Goal: Task Accomplishment & Management: Use online tool/utility

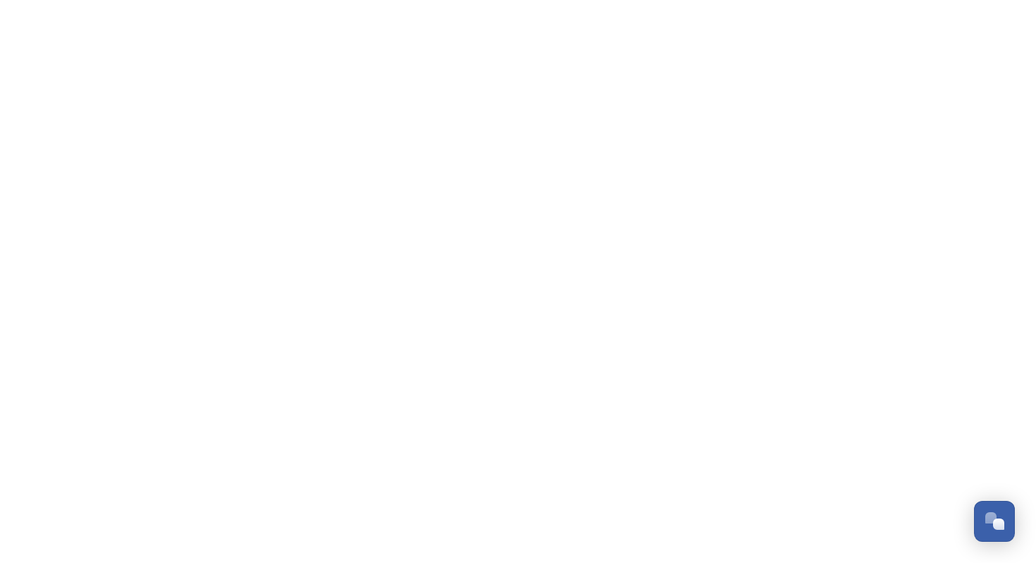
scroll to position [2138, 0]
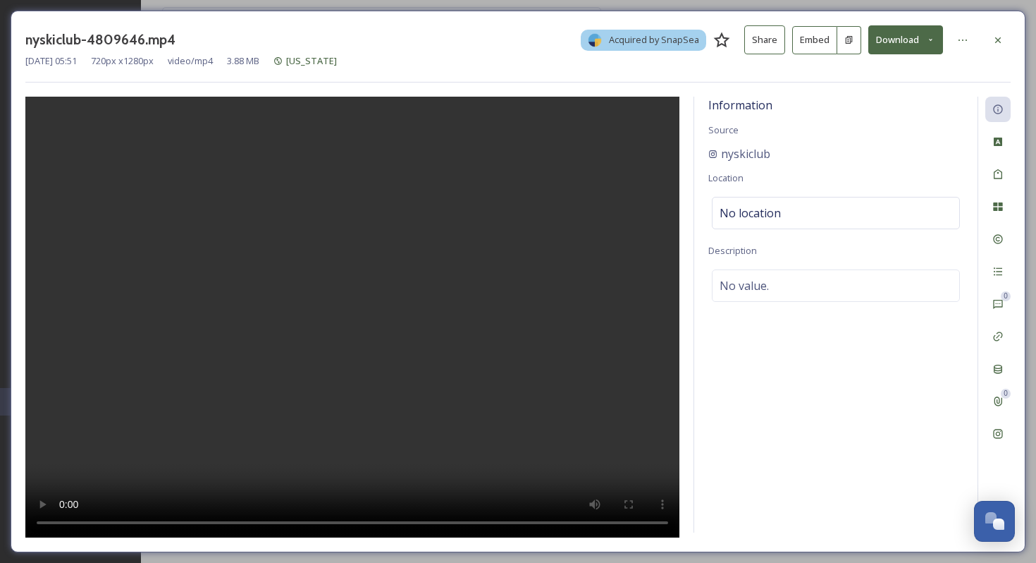
click at [887, 49] on button "Download" at bounding box center [905, 39] width 75 height 29
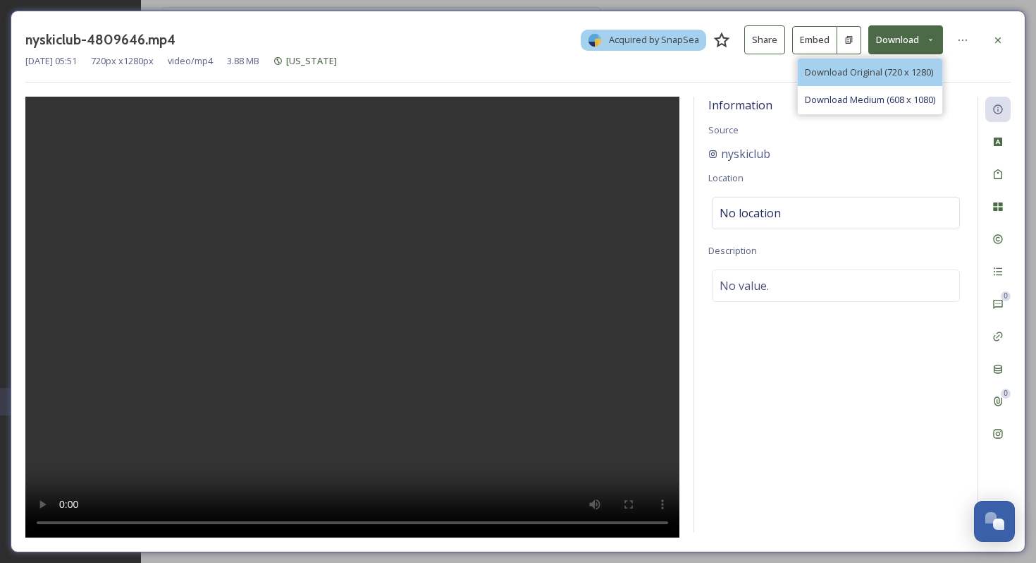
click at [888, 67] on span "Download Original (720 x 1280)" at bounding box center [869, 72] width 128 height 13
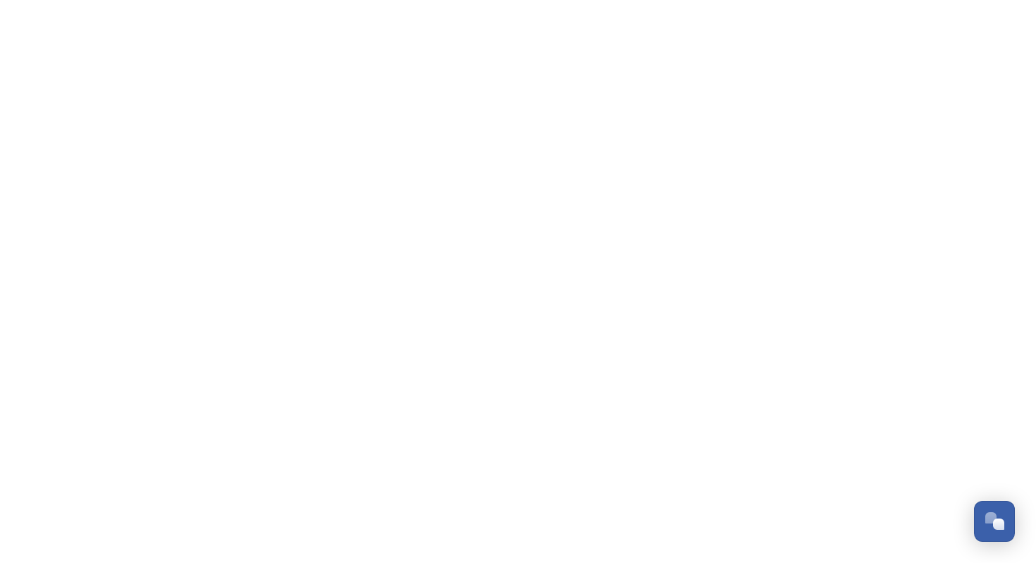
scroll to position [2138, 0]
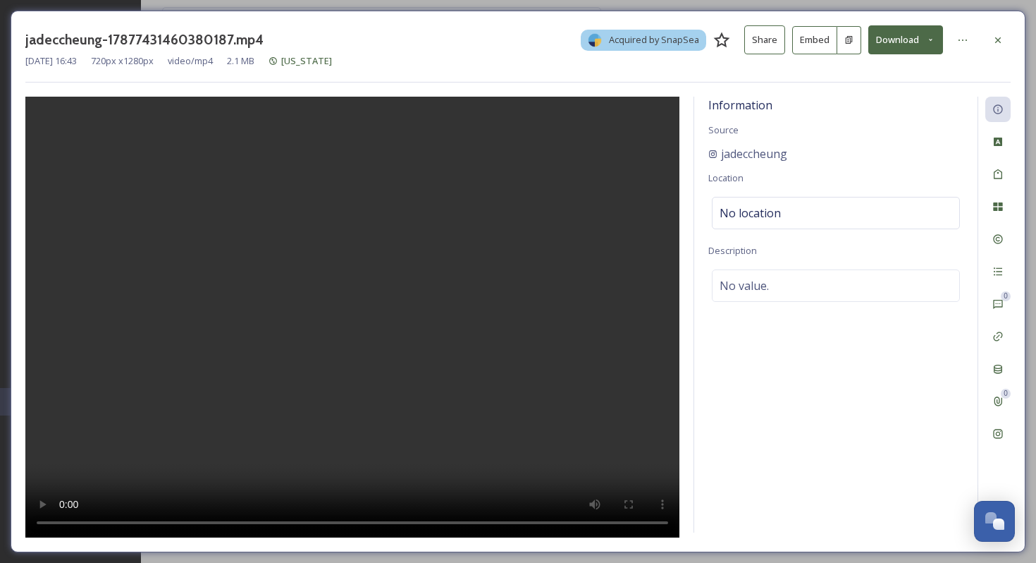
click at [902, 43] on button "Download" at bounding box center [905, 39] width 75 height 29
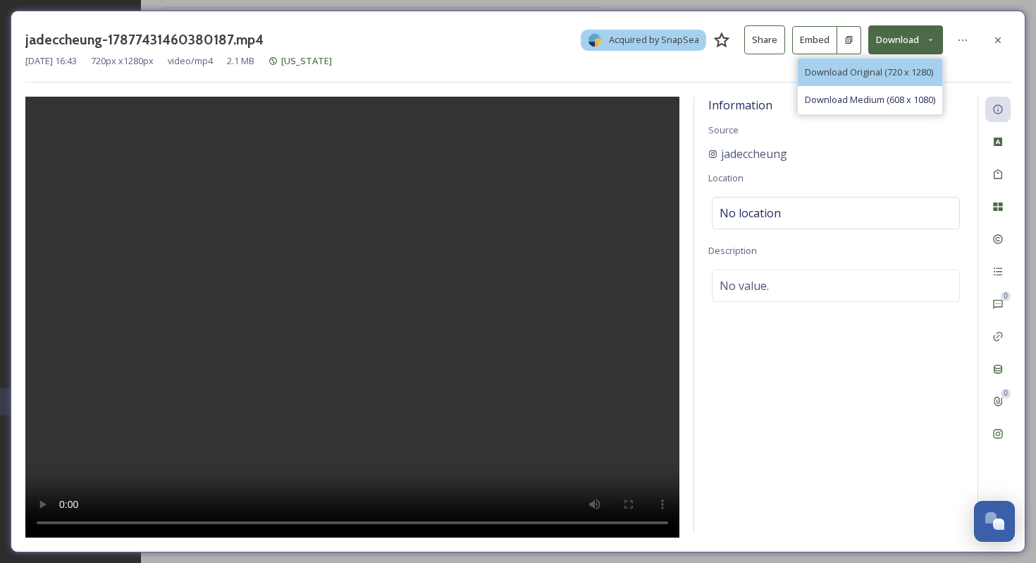
click at [871, 75] on span "Download Original (720 x 1280)" at bounding box center [869, 72] width 128 height 13
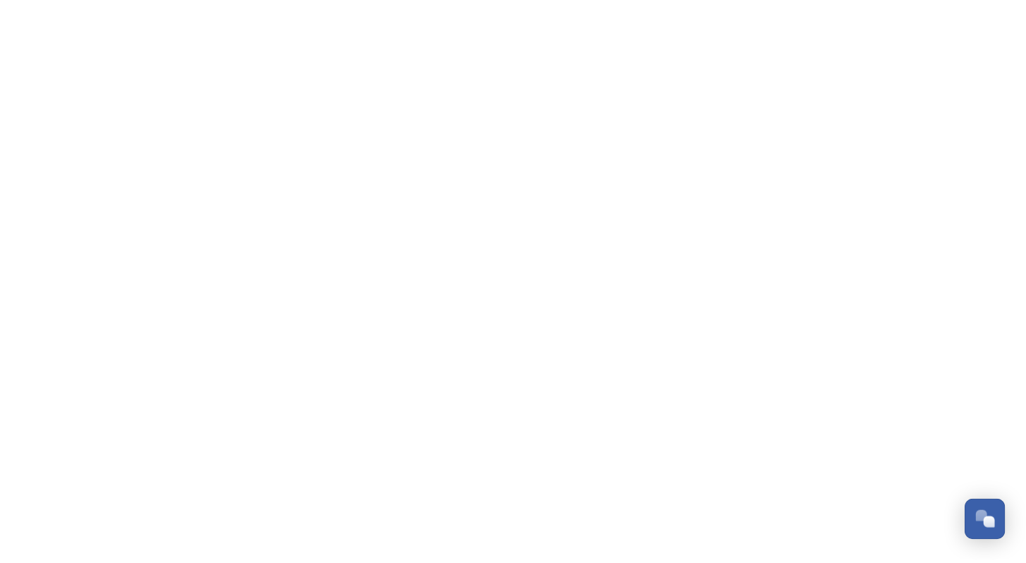
scroll to position [2138, 0]
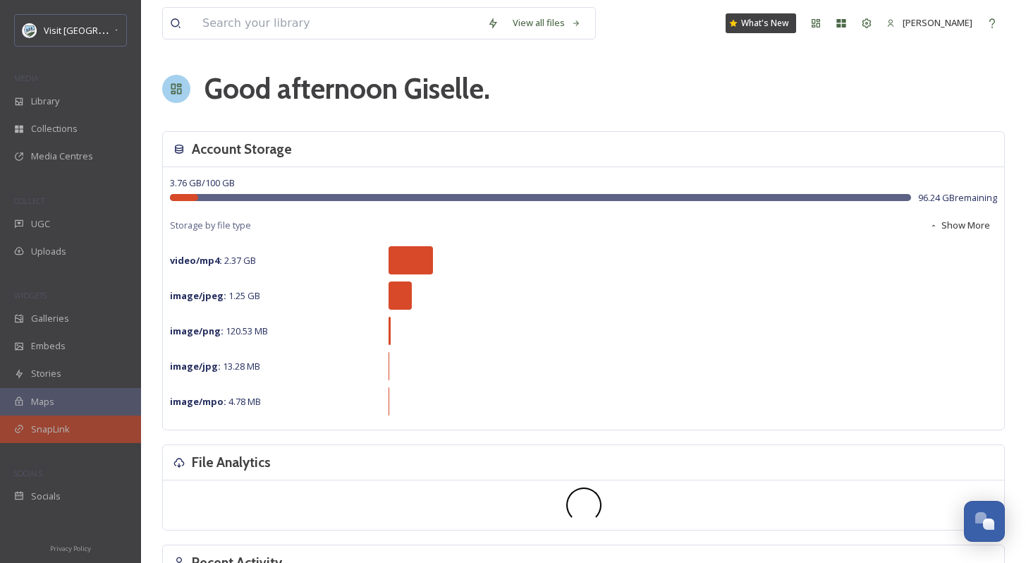
click at [89, 415] on div "SnapLink" at bounding box center [70, 428] width 141 height 27
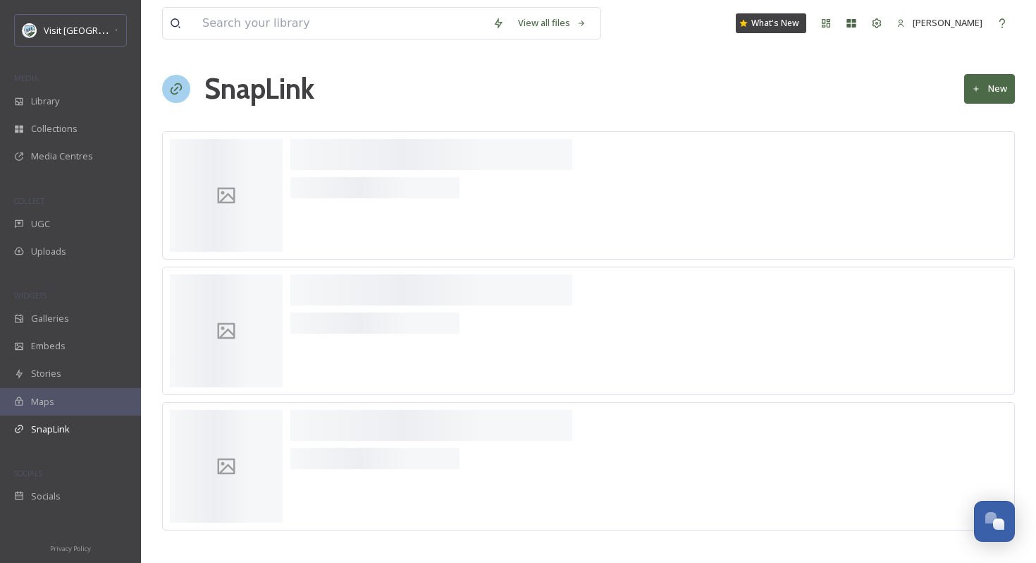
click at [984, 81] on button "New" at bounding box center [989, 88] width 51 height 29
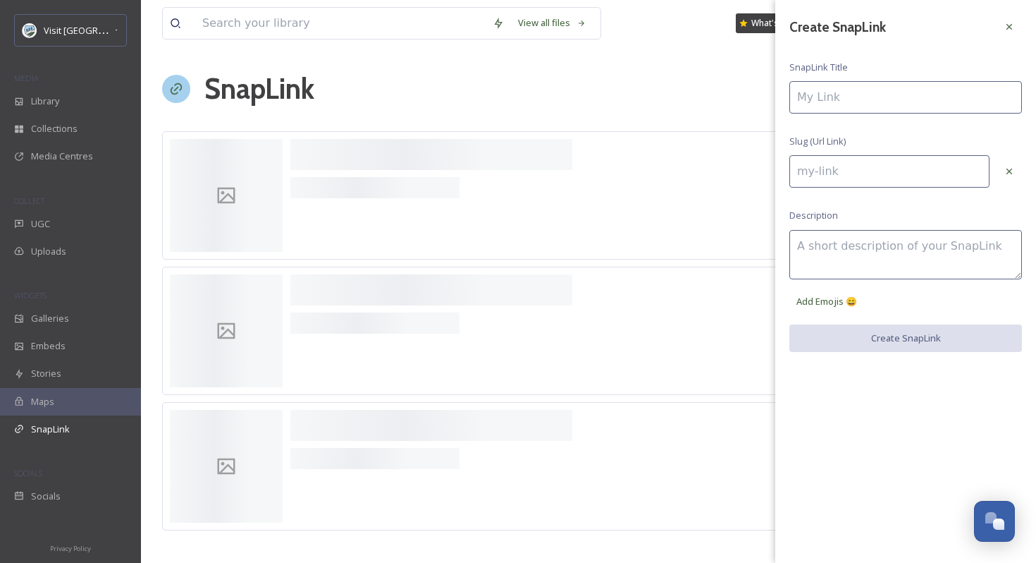
click at [942, 99] on input at bounding box center [906, 97] width 233 height 32
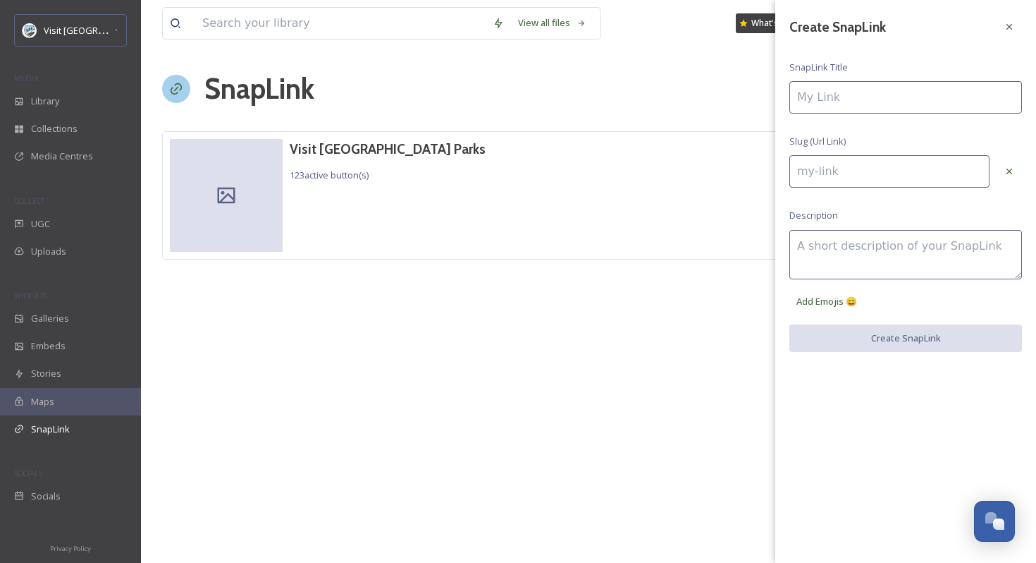
click at [515, 155] on div "Visit USA Parks 123 active button(s) Share Edit Layout 387 Views 74 Clicks" at bounding box center [588, 195] width 853 height 128
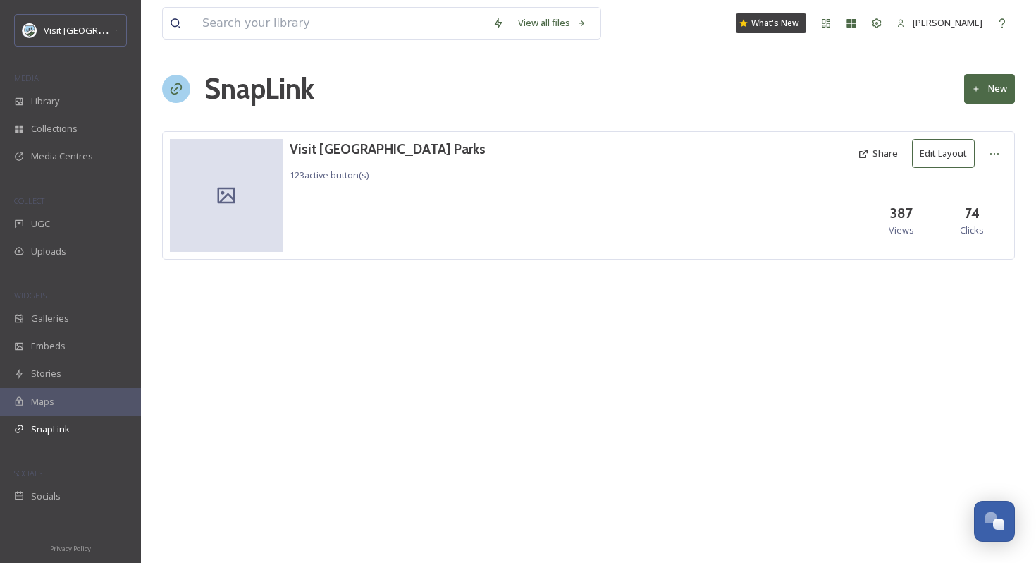
click at [372, 154] on h3 "Visit [GEOGRAPHIC_DATA] Parks" at bounding box center [388, 149] width 196 height 20
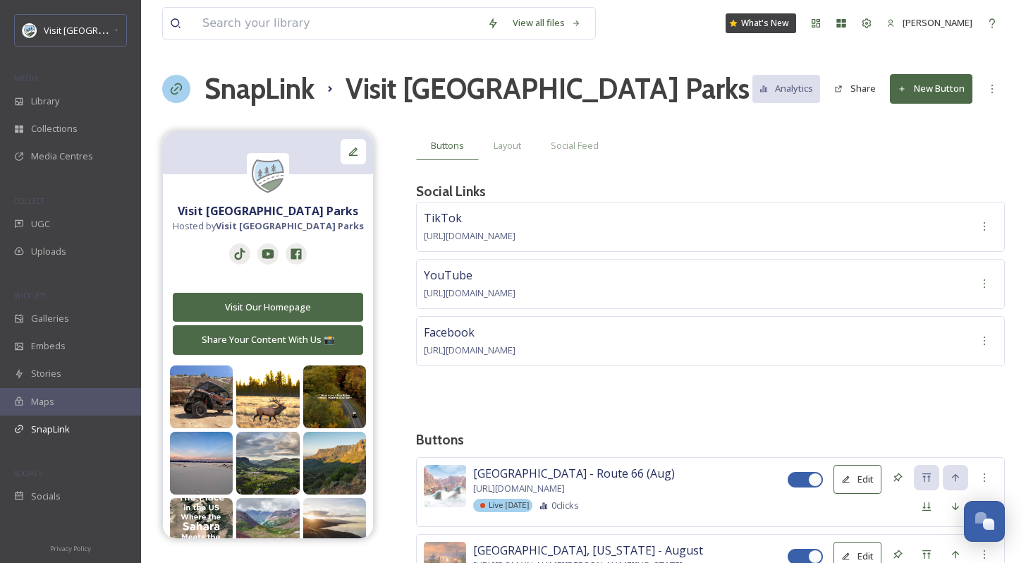
click at [1004, 99] on div at bounding box center [991, 88] width 25 height 25
click at [933, 95] on button "New Button" at bounding box center [931, 88] width 82 height 29
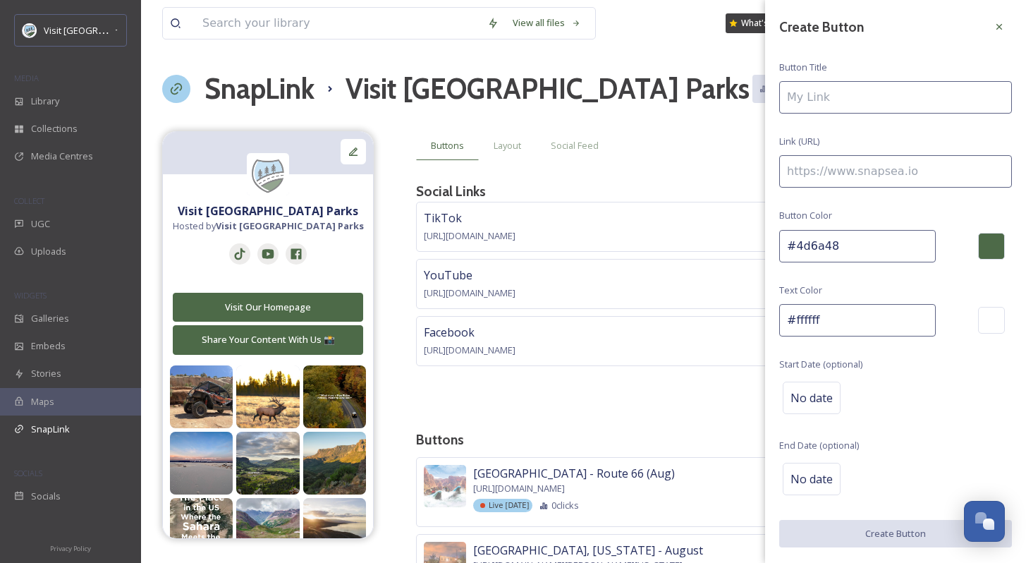
click at [830, 106] on input at bounding box center [895, 97] width 233 height 32
type input "Wildlife Experiences You Have To See"
paste input "[URL][DOMAIN_NAME]"
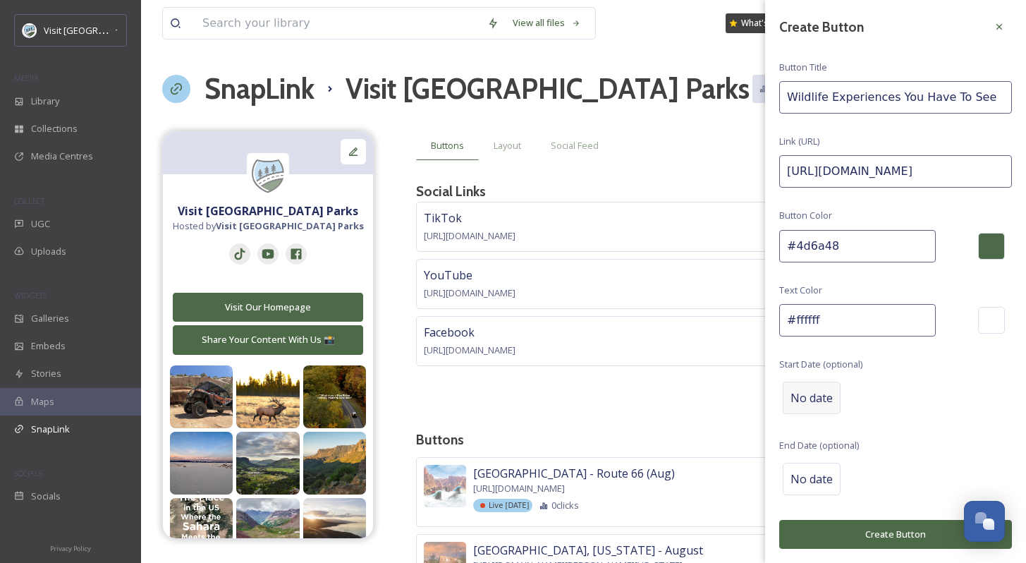
type input "[URL][DOMAIN_NAME]"
click at [835, 395] on div "No date" at bounding box center [811, 397] width 58 height 32
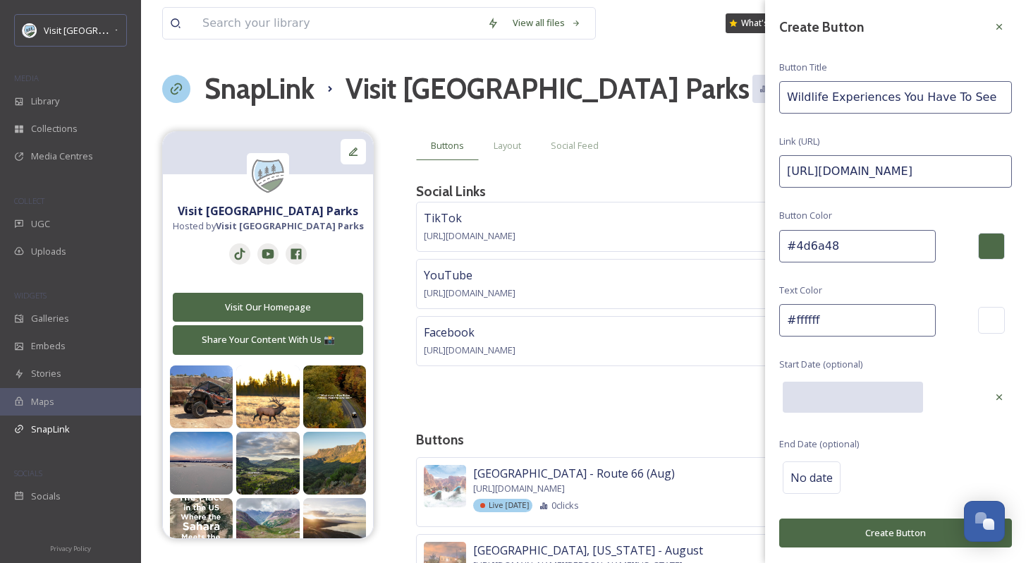
click at [835, 395] on input "text" at bounding box center [852, 396] width 140 height 31
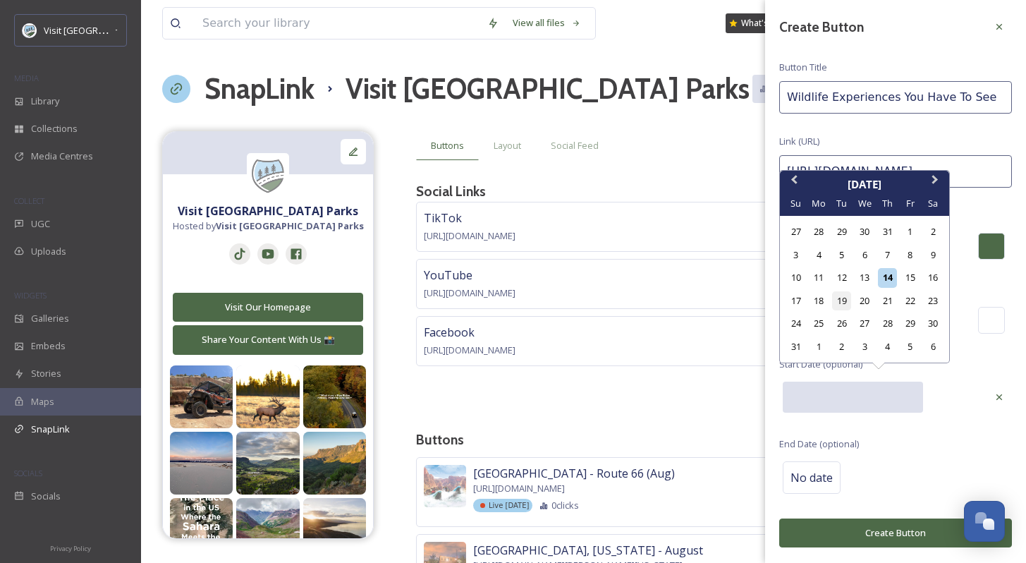
click at [840, 306] on div "19" at bounding box center [841, 300] width 19 height 19
type input "08/19/2025"
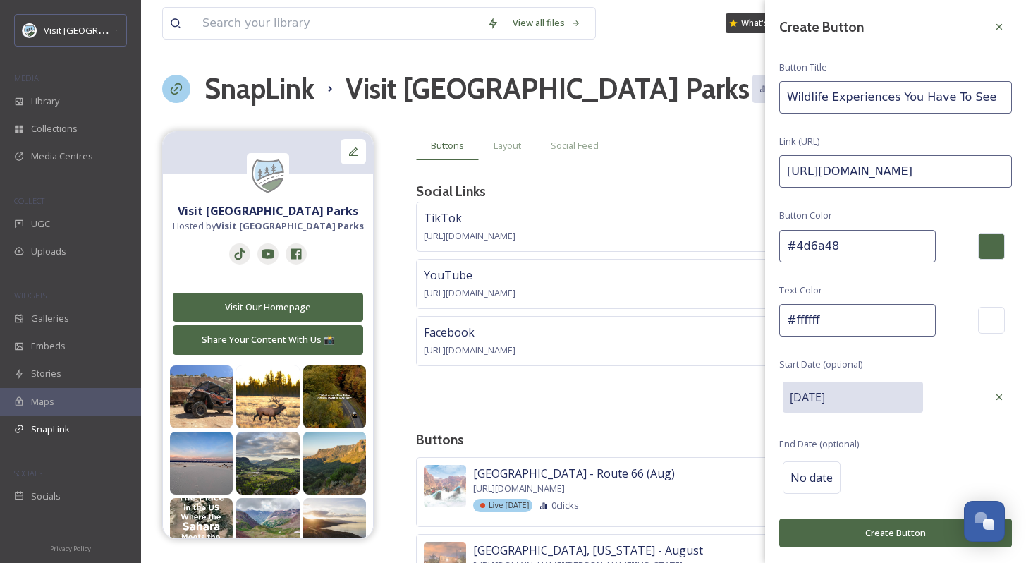
click at [909, 526] on button "Create Button" at bounding box center [895, 532] width 233 height 29
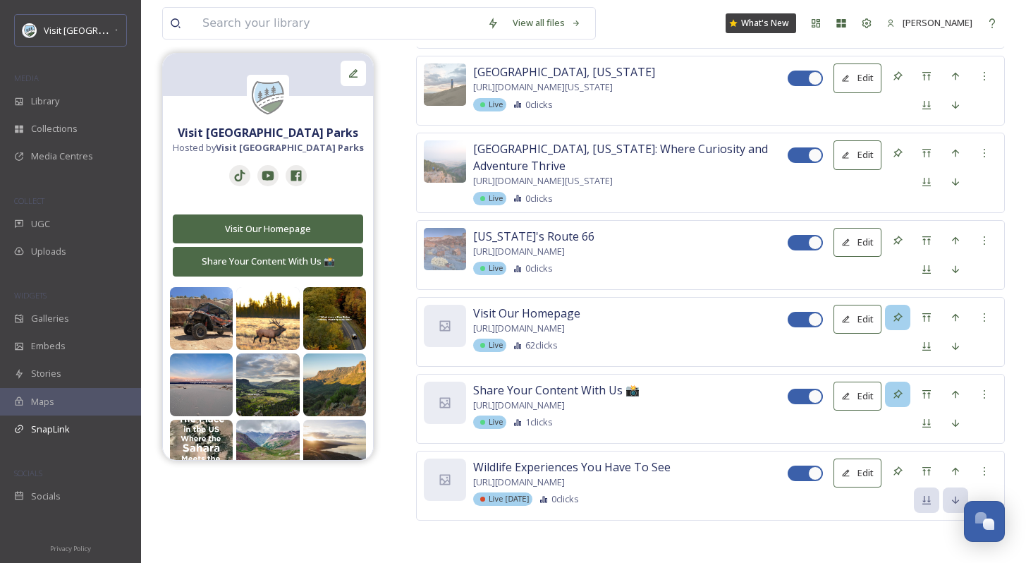
scroll to position [9716, 0]
click at [933, 472] on div "Move to Top" at bounding box center [926, 470] width 25 height 25
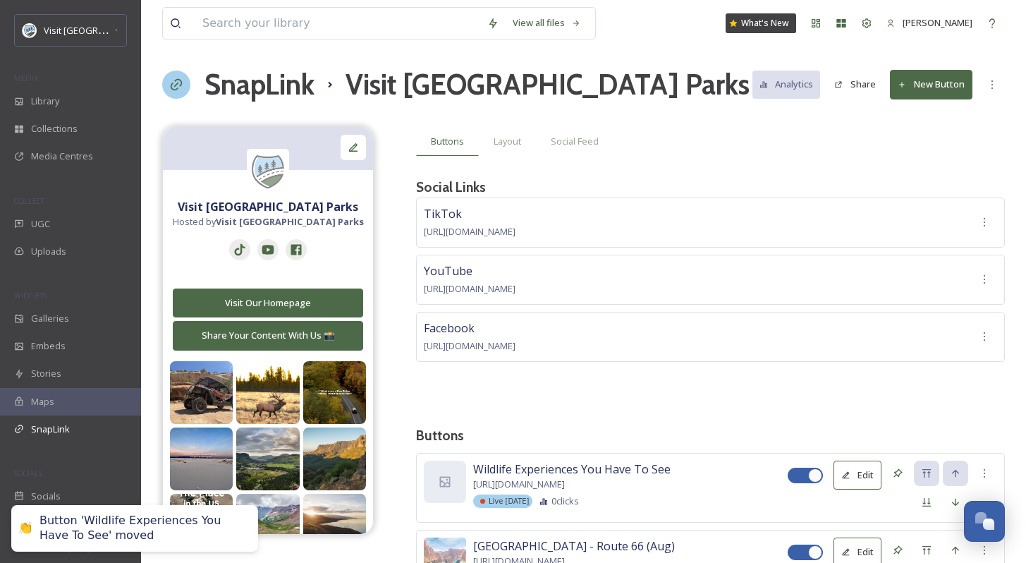
scroll to position [218, 0]
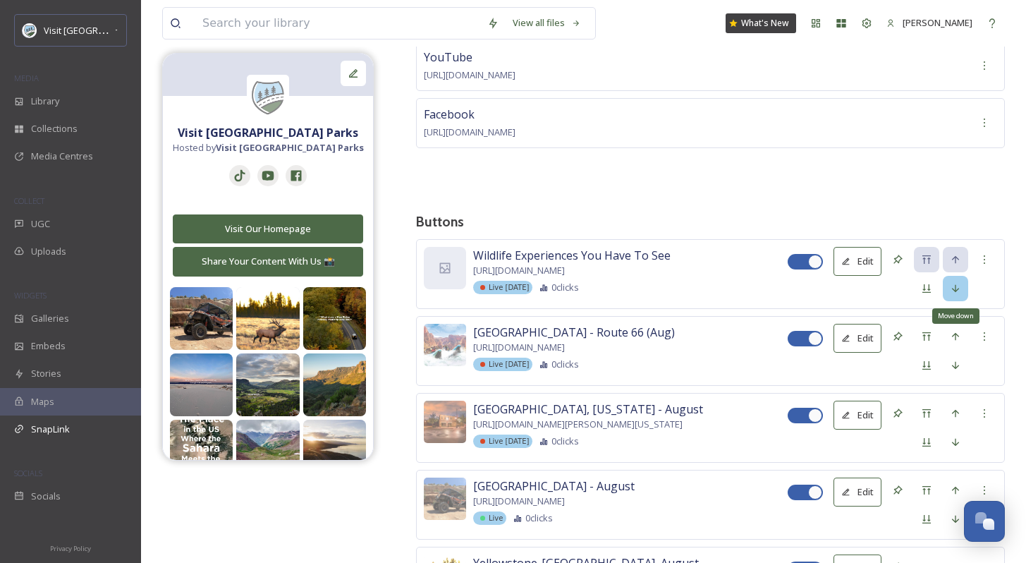
click at [964, 289] on div "Move down" at bounding box center [955, 288] width 25 height 25
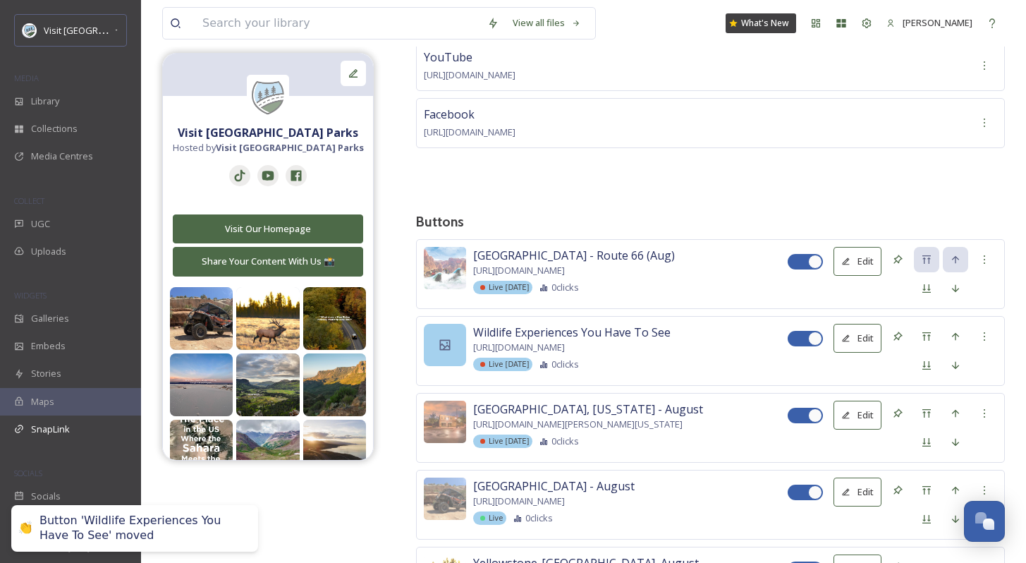
click at [451, 347] on icon at bounding box center [445, 345] width 14 height 14
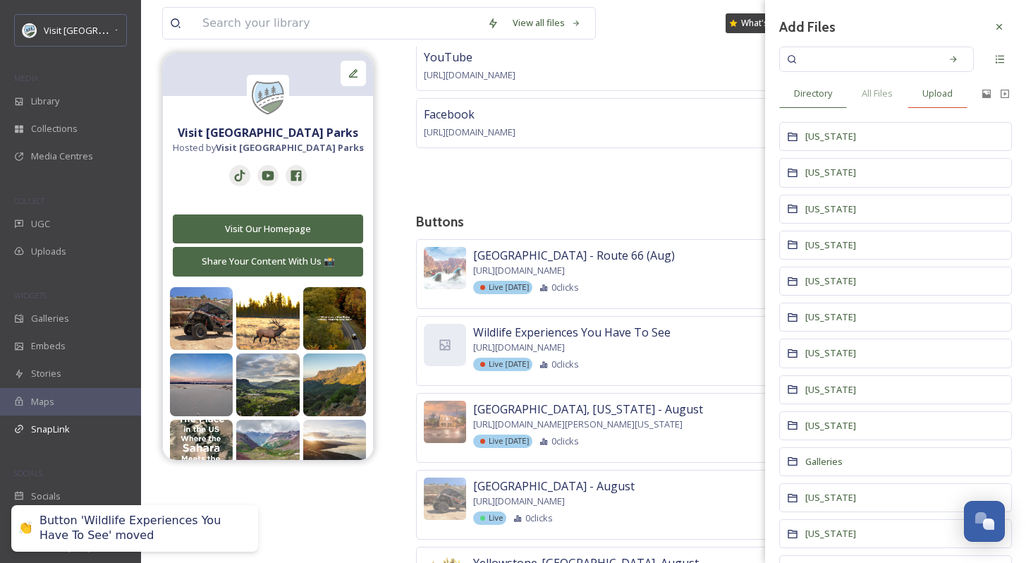
click at [953, 102] on div "Upload" at bounding box center [937, 93] width 60 height 29
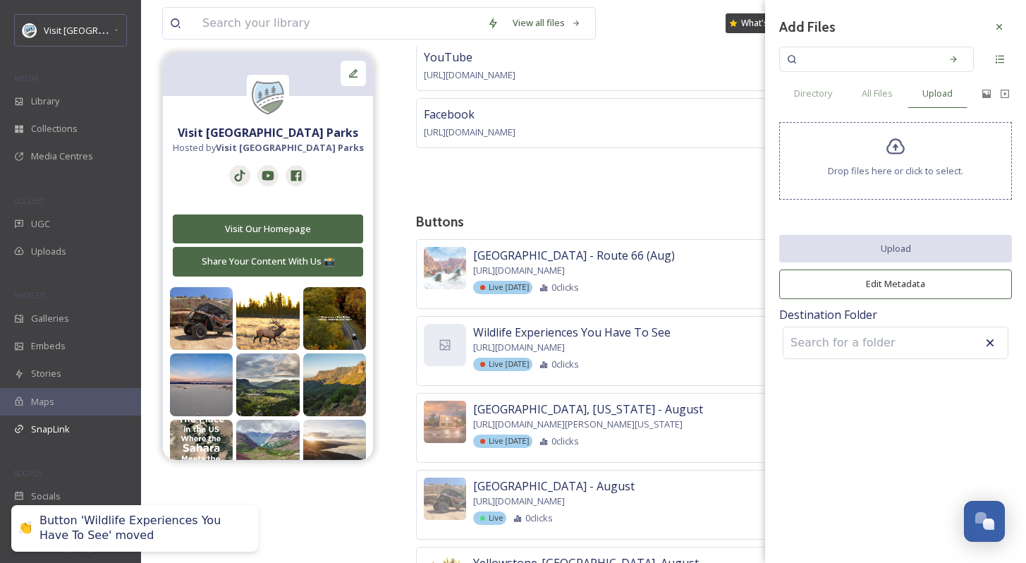
click at [845, 210] on div "Add Files Directory All Files Upload Drop files here or click to select. Upload…" at bounding box center [895, 188] width 261 height 376
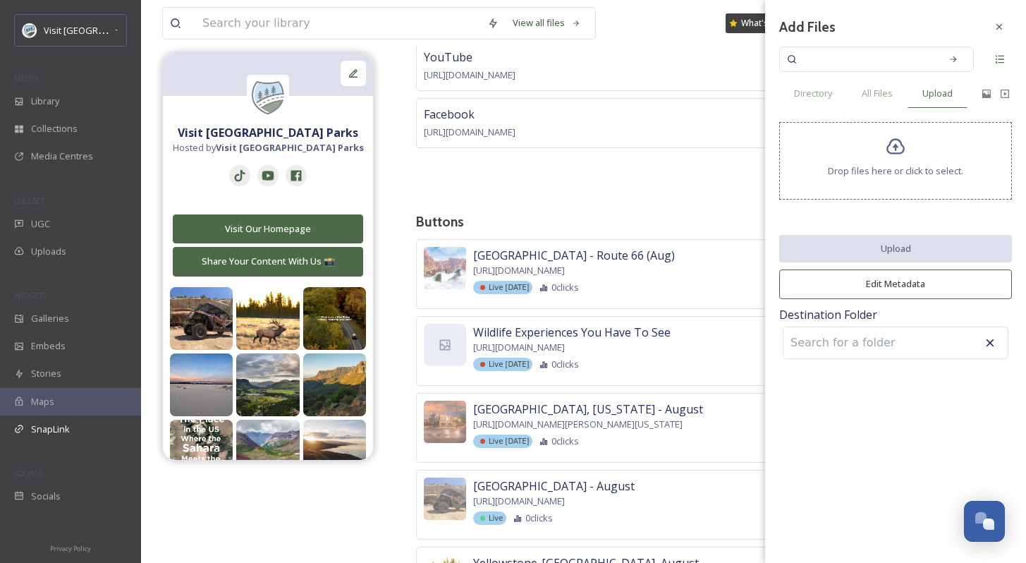
click at [881, 161] on div "Drop files here or click to select." at bounding box center [895, 161] width 233 height 78
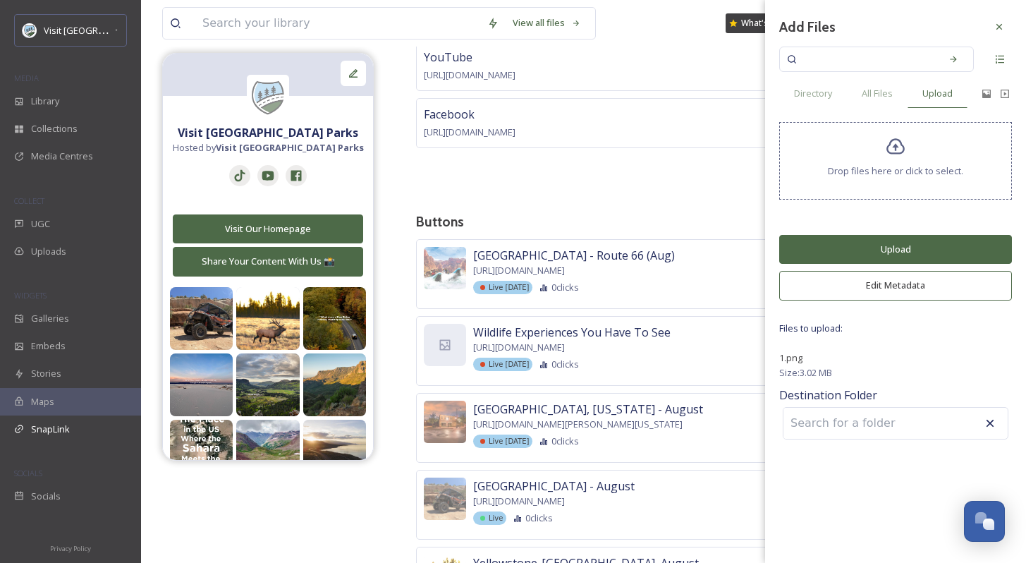
click at [888, 256] on button "Upload" at bounding box center [895, 249] width 233 height 29
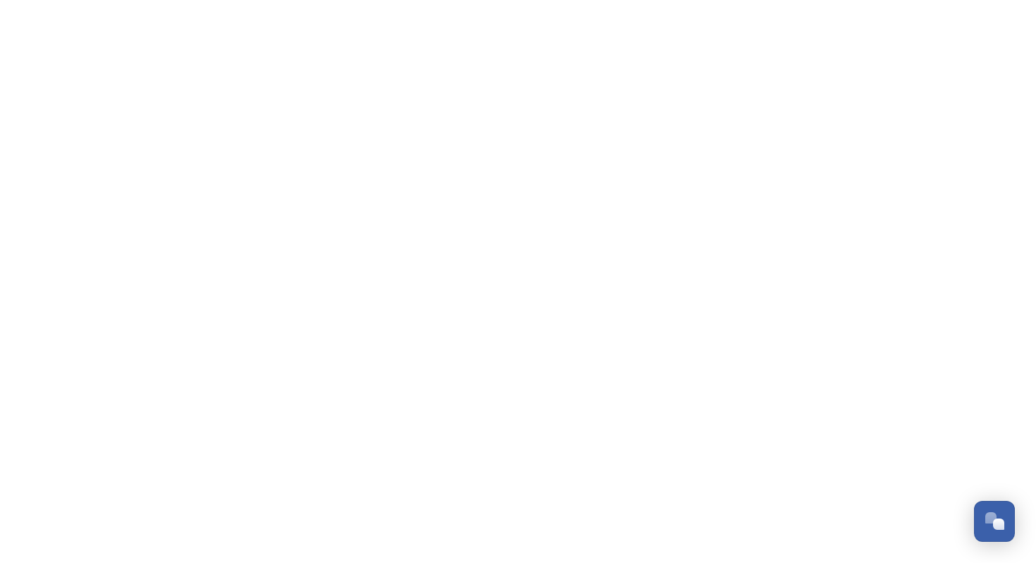
scroll to position [2138, 0]
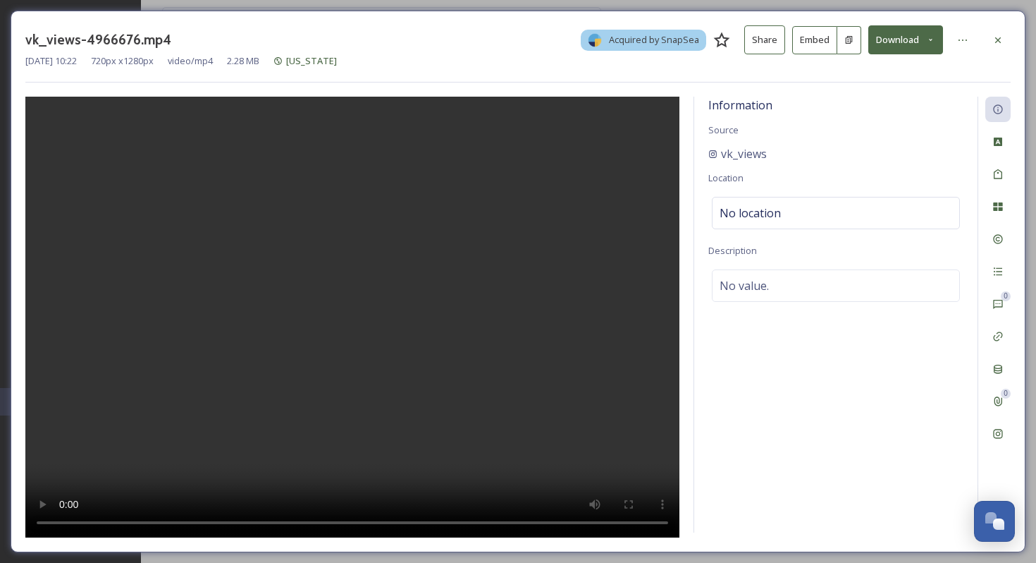
click at [899, 39] on button "Download" at bounding box center [905, 39] width 75 height 29
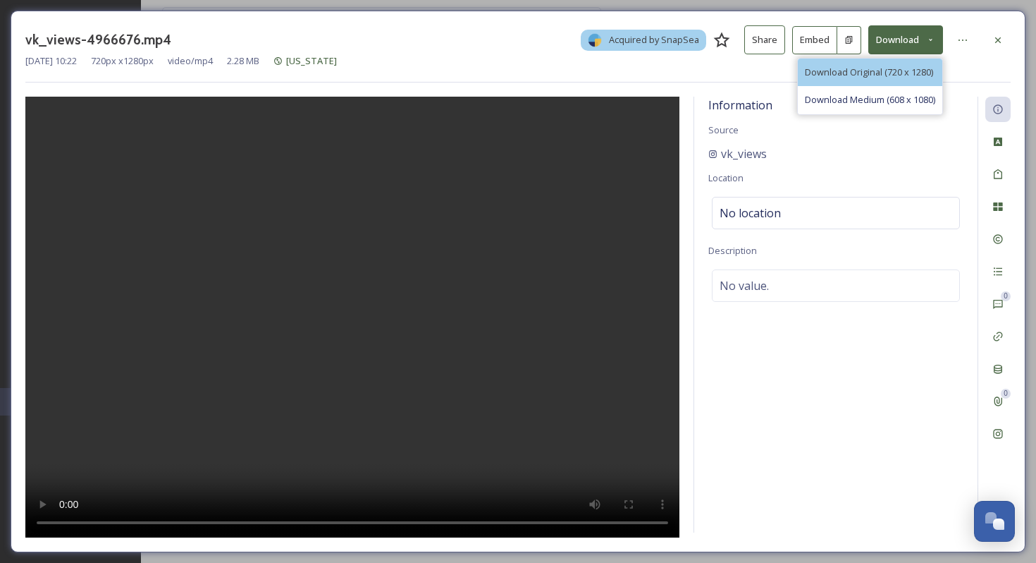
click at [861, 70] on span "Download Original (720 x 1280)" at bounding box center [869, 72] width 128 height 13
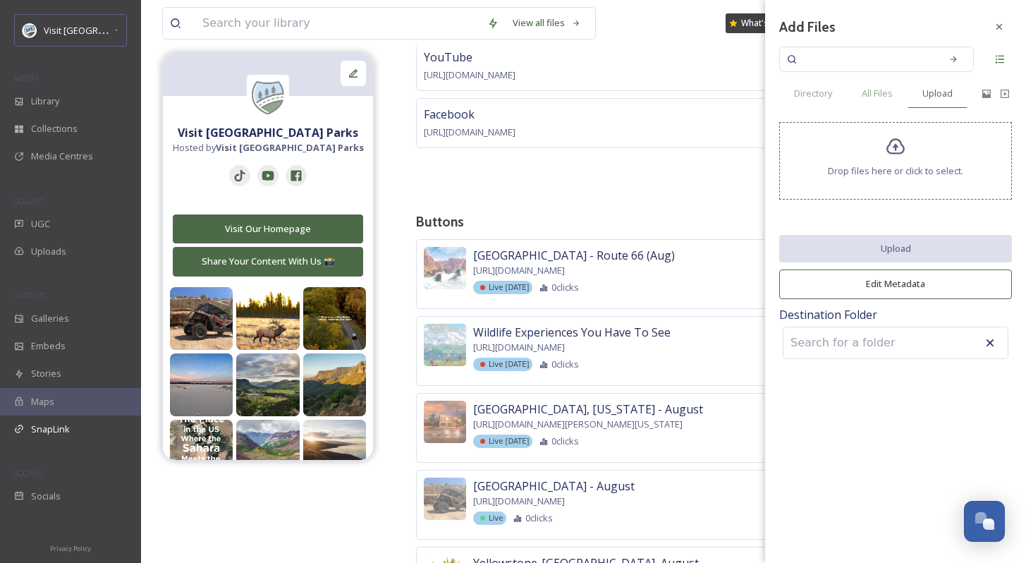
scroll to position [2138, 0]
click at [1000, 39] on div "Add Files Directory All Files Upload Drop files here or click to select. Upload…" at bounding box center [895, 188] width 261 height 376
click at [1001, 37] on div at bounding box center [998, 26] width 25 height 25
